Goal: Task Accomplishment & Management: Use online tool/utility

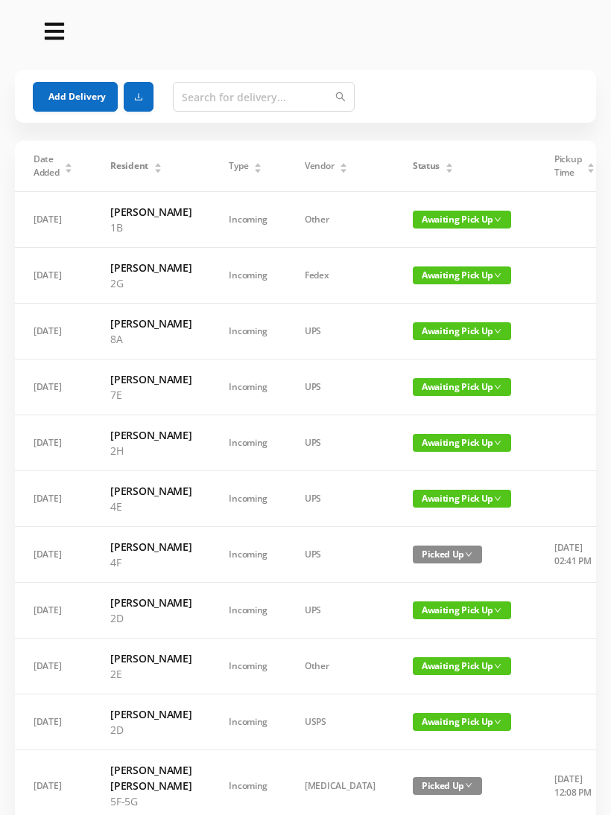
click at [87, 98] on button "Add Delivery" at bounding box center [75, 97] width 85 height 30
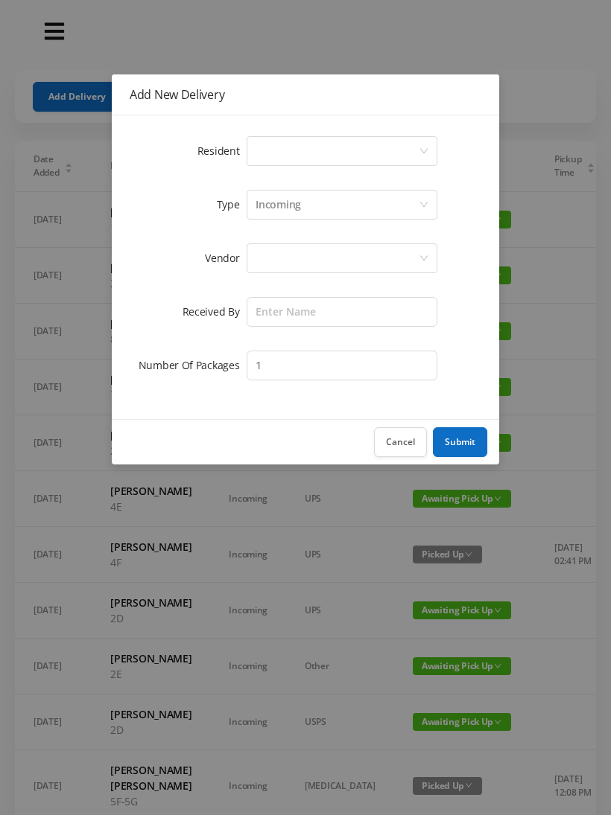
click at [419, 153] on icon "icon: down" at bounding box center [423, 151] width 9 height 9
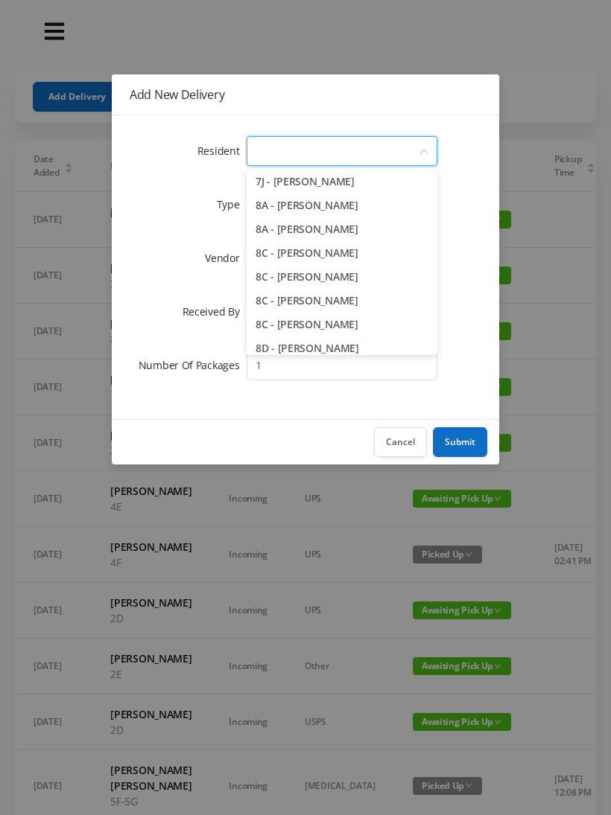
scroll to position [1918, 0]
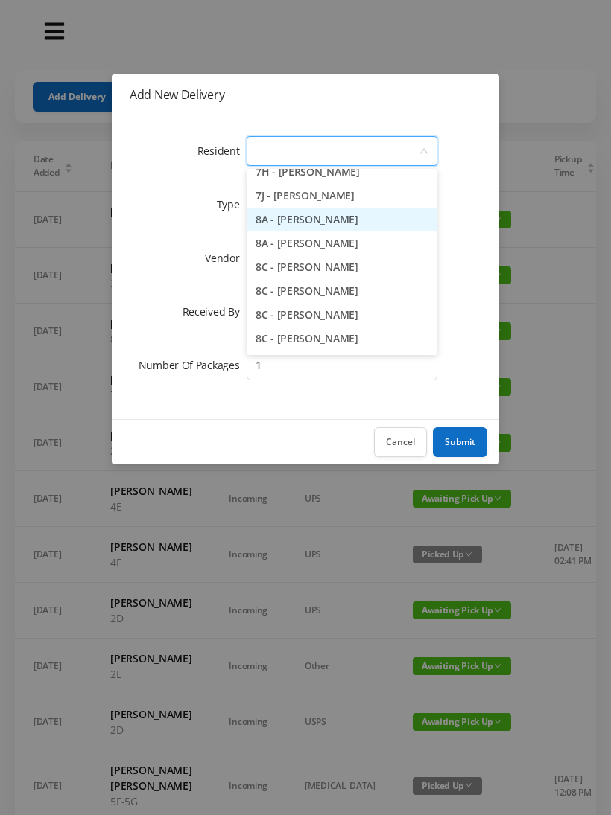
click at [351, 223] on li "8A - [PERSON_NAME]" at bounding box center [341, 220] width 191 height 24
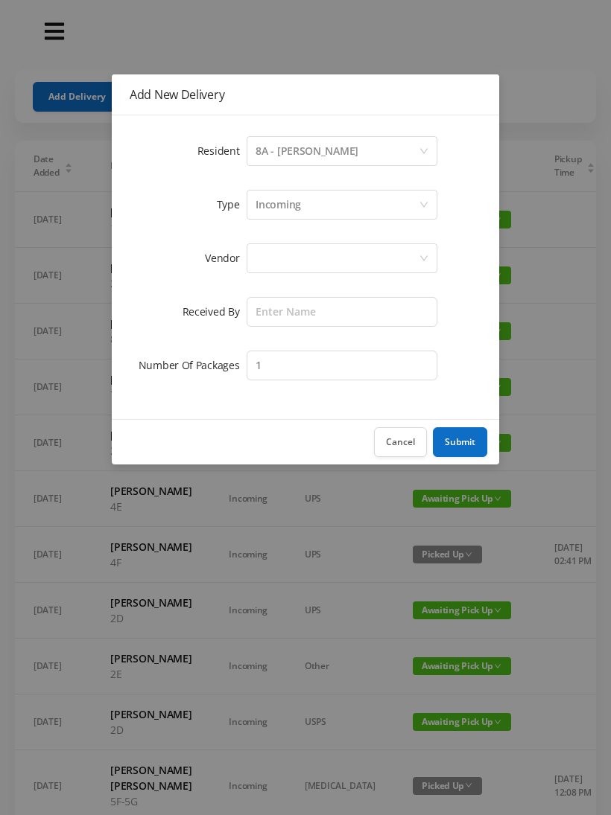
click at [369, 258] on div at bounding box center [336, 258] width 163 height 28
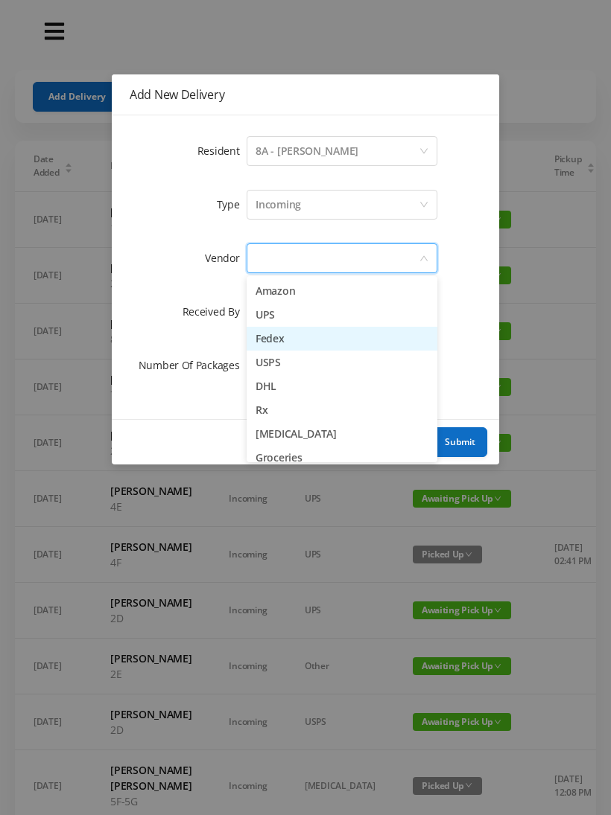
click at [295, 330] on li "Fedex" at bounding box center [341, 339] width 191 height 24
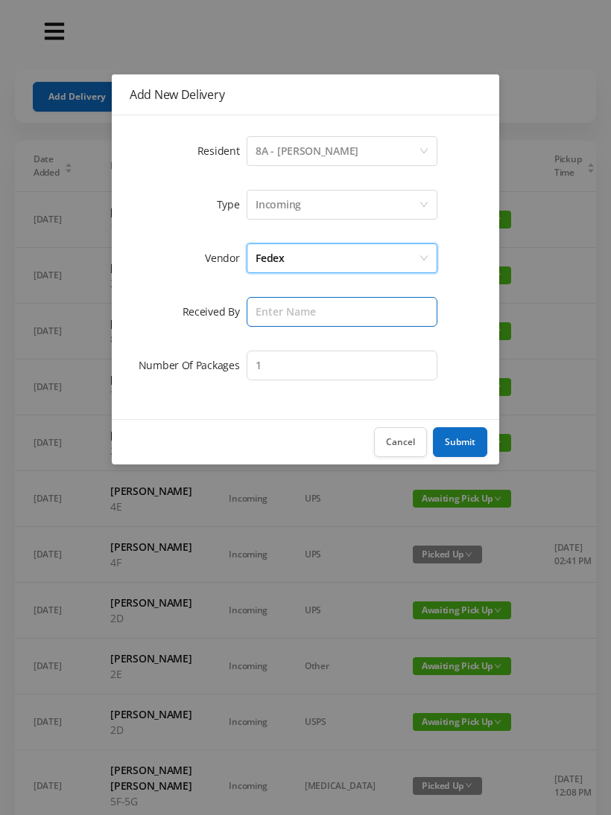
click at [343, 311] on input "text" at bounding box center [341, 312] width 191 height 30
type input "[PERSON_NAME]"
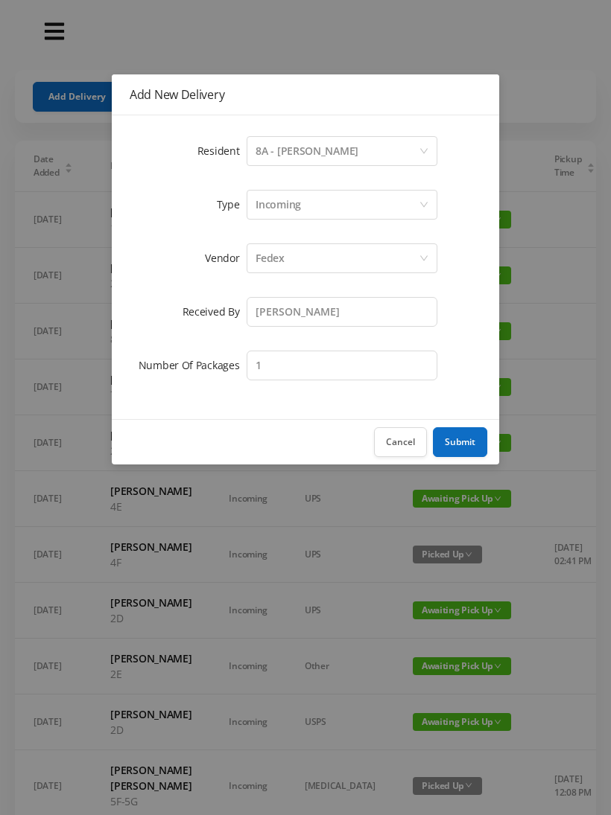
click at [462, 439] on button "Submit" at bounding box center [460, 442] width 54 height 30
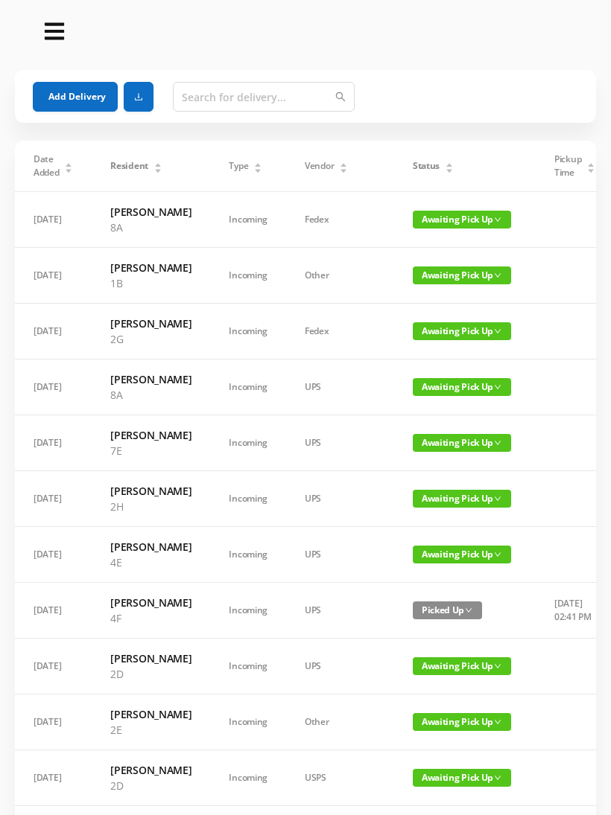
click at [254, 174] on icon "icon: caret-down" at bounding box center [258, 171] width 8 height 8
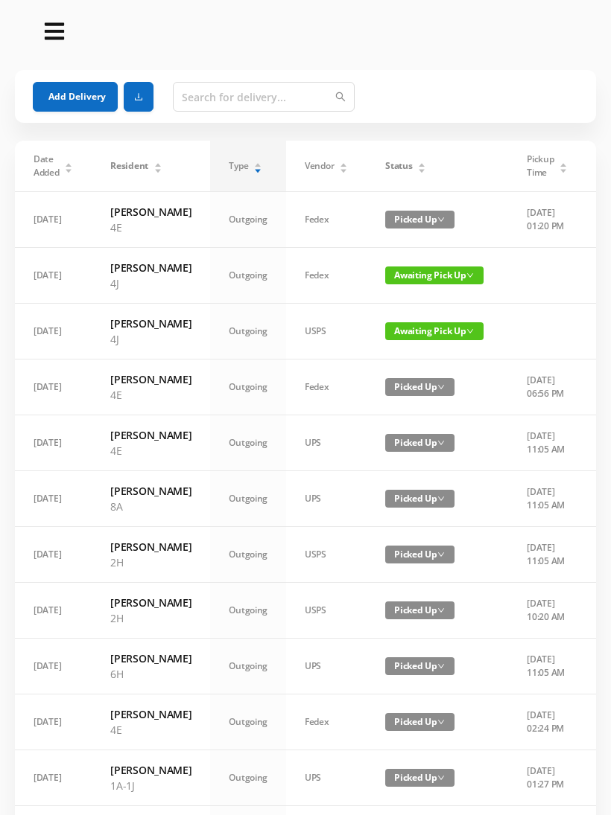
click at [442, 284] on span "Awaiting Pick Up" at bounding box center [434, 276] width 98 height 18
click at [424, 348] on link "Picked Up" at bounding box center [424, 352] width 97 height 24
click at [443, 340] on span "Awaiting Pick Up" at bounding box center [434, 331] width 98 height 18
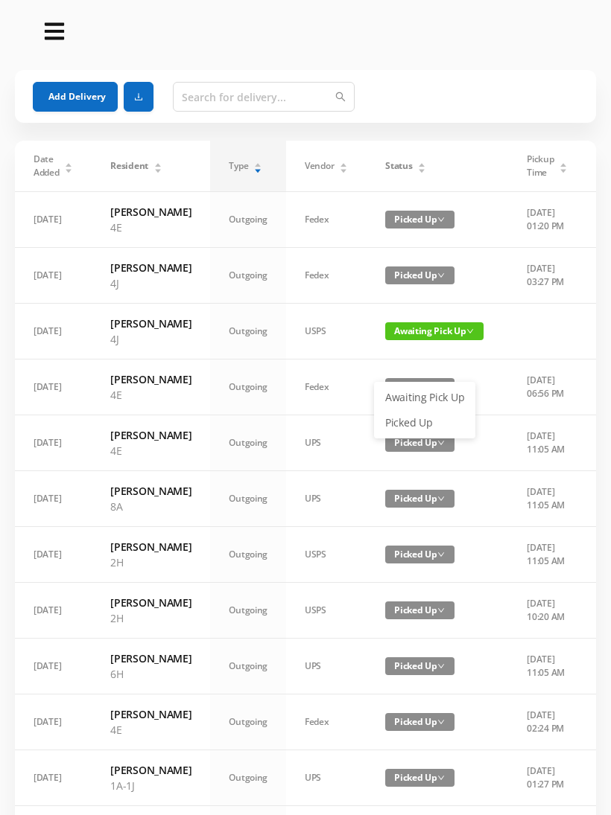
click at [415, 421] on link "Picked Up" at bounding box center [424, 423] width 97 height 24
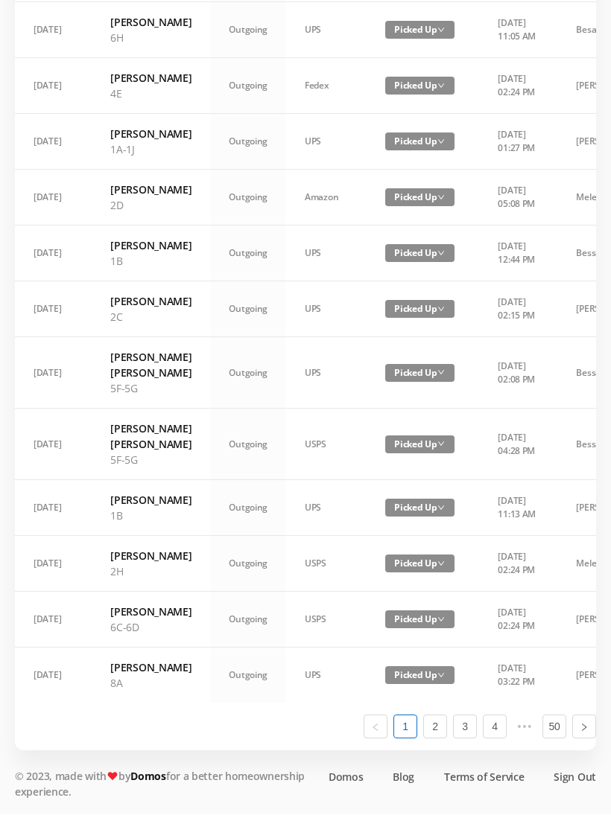
scroll to position [844, 0]
click at [431, 739] on link "2" at bounding box center [435, 727] width 22 height 22
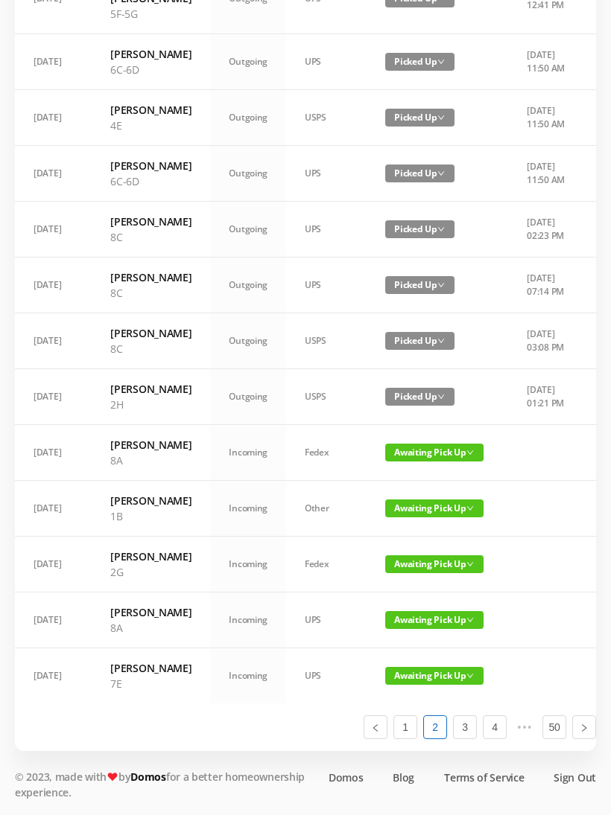
click at [432, 444] on span "Awaiting Pick Up" at bounding box center [434, 453] width 98 height 18
click at [413, 704] on link "Picked Up" at bounding box center [420, 716] width 97 height 24
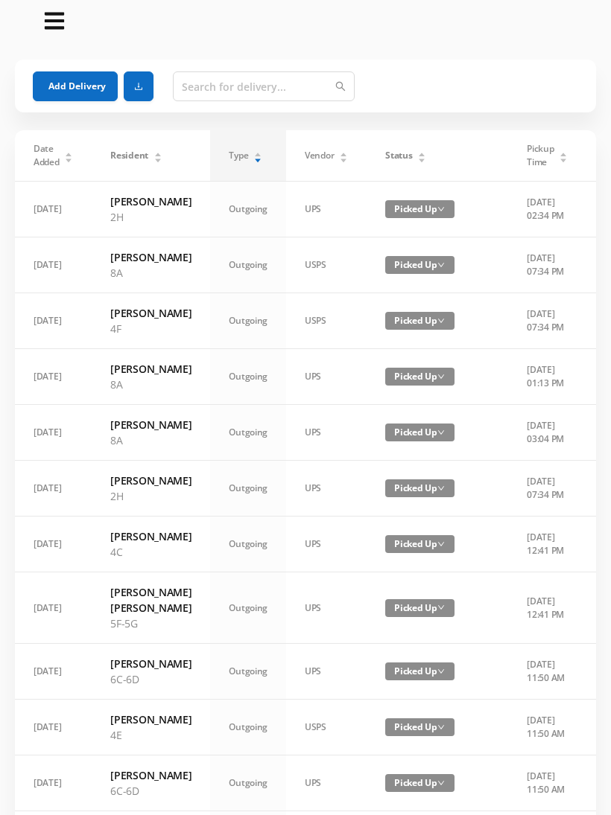
scroll to position [0, 0]
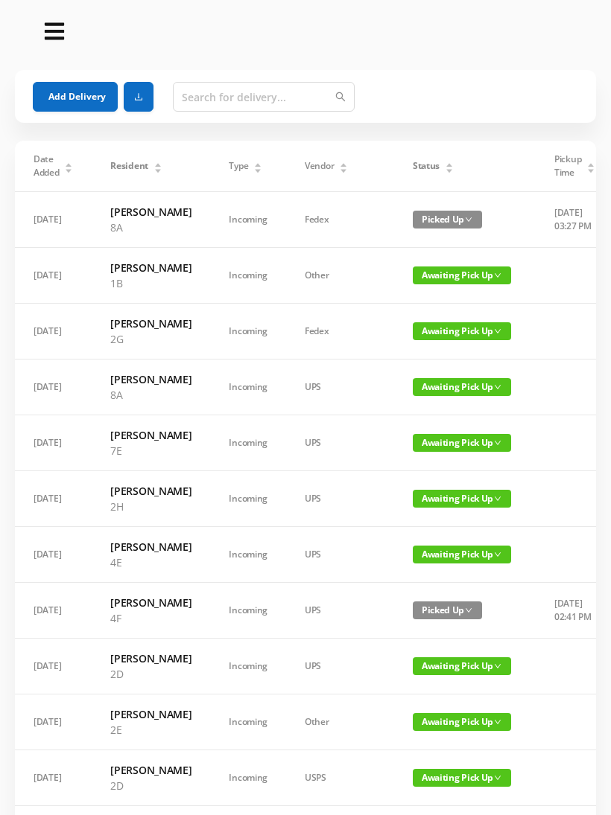
click at [420, 223] on span "Picked Up" at bounding box center [447, 220] width 69 height 18
click at [446, 252] on link "Awaiting Pick Up" at bounding box center [413, 255] width 97 height 24
